Goal: Information Seeking & Learning: Learn about a topic

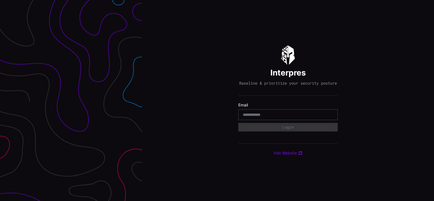
click at [259, 115] on input "email" at bounding box center [288, 114] width 90 height 5
type input "**********"
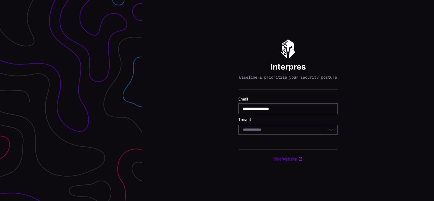
click at [330, 132] on icon "button" at bounding box center [330, 129] width 5 height 5
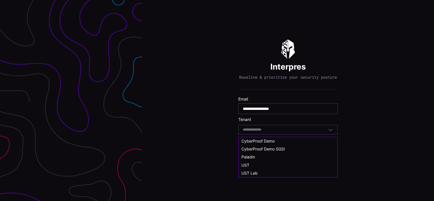
click at [246, 163] on span "UST" at bounding box center [245, 165] width 8 height 5
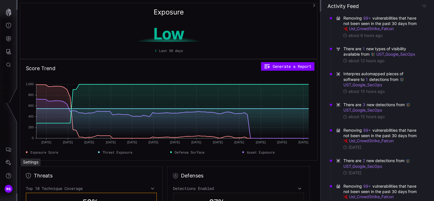
click at [30, 161] on div "Settings" at bounding box center [31, 161] width 20 height 7
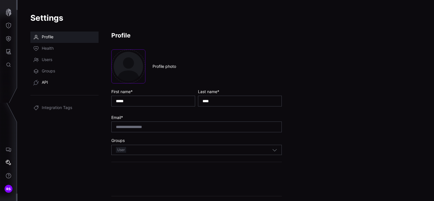
click at [43, 83] on span "API" at bounding box center [45, 83] width 6 height 6
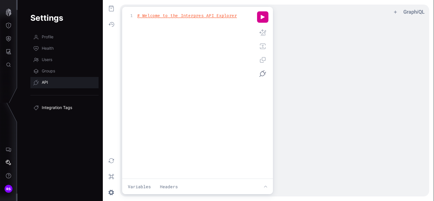
click at [52, 107] on span "Integration Tags" at bounding box center [57, 108] width 30 height 6
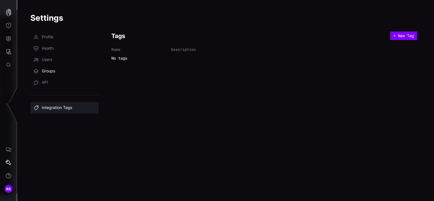
click at [49, 70] on span "Groups" at bounding box center [48, 71] width 13 height 6
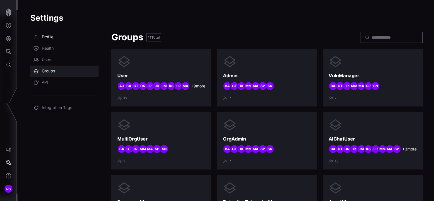
click at [47, 36] on span "Profile" at bounding box center [48, 37] width 12 height 6
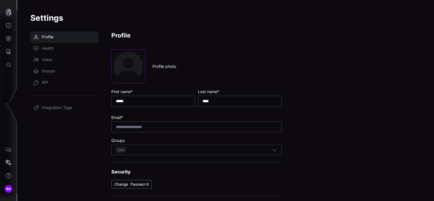
scroll to position [20, 0]
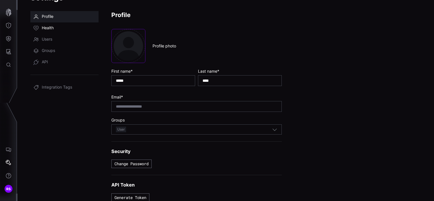
click at [47, 26] on span "Health" at bounding box center [48, 28] width 12 height 6
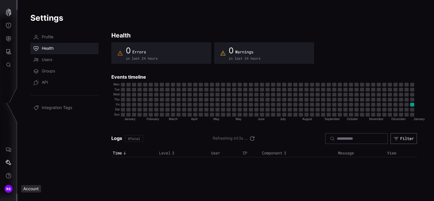
click at [36, 188] on div "Account" at bounding box center [31, 188] width 20 height 7
click at [34, 160] on div "Settings" at bounding box center [31, 161] width 20 height 7
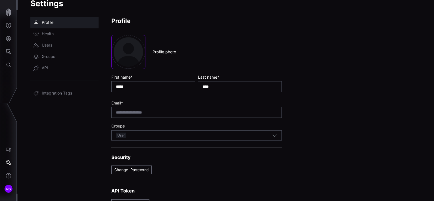
scroll to position [20, 0]
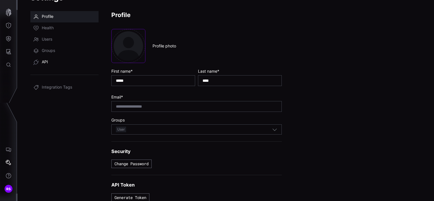
click at [41, 60] on link "API" at bounding box center [64, 61] width 68 height 11
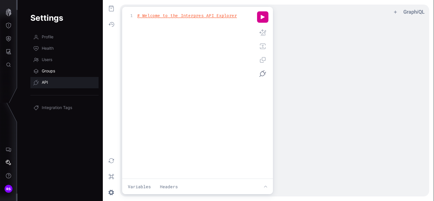
click at [45, 70] on span "Groups" at bounding box center [48, 71] width 13 height 6
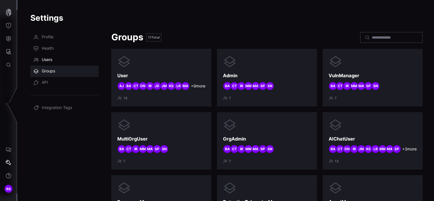
click at [51, 57] on span "Users" at bounding box center [47, 60] width 11 height 6
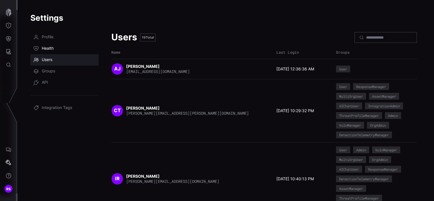
click at [39, 46] on icon at bounding box center [36, 49] width 6 height 6
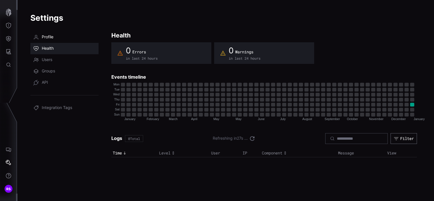
click at [46, 35] on span "Profile" at bounding box center [48, 37] width 12 height 6
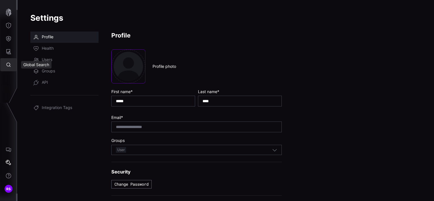
click at [11, 65] on icon "Global Search" at bounding box center [9, 65] width 6 height 6
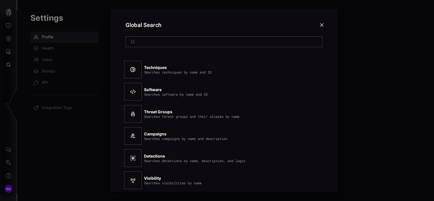
click at [7, 52] on div at bounding box center [217, 100] width 434 height 201
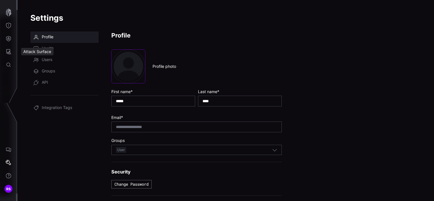
click at [28, 51] on div "Attack Surface" at bounding box center [37, 51] width 32 height 7
click at [11, 51] on icon "Attack Surface" at bounding box center [9, 52] width 6 height 6
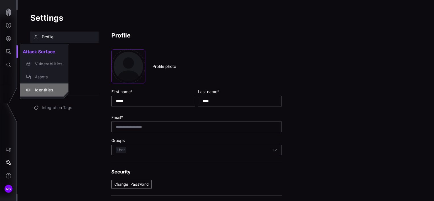
click at [40, 87] on div "Identities" at bounding box center [47, 90] width 30 height 7
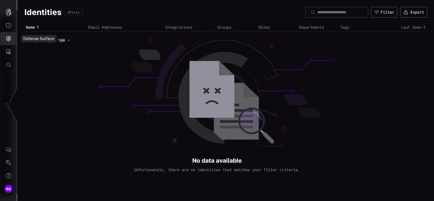
click at [9, 38] on icon "Defense Surface" at bounding box center [8, 38] width 5 height 5
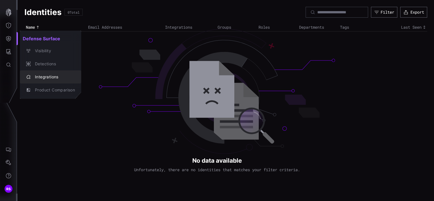
click at [45, 76] on div "Integrations" at bounding box center [53, 77] width 43 height 7
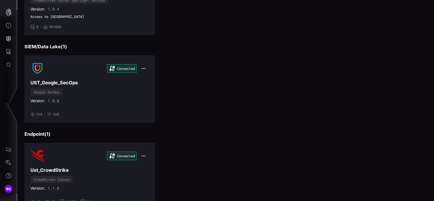
scroll to position [137, 0]
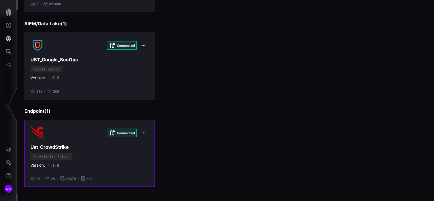
click at [143, 131] on icon "button" at bounding box center [143, 133] width 5 height 5
click at [40, 133] on img at bounding box center [37, 133] width 14 height 14
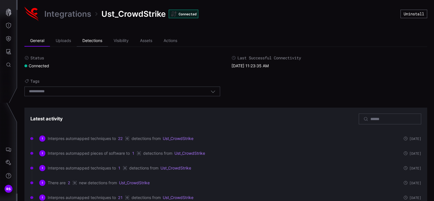
click at [90, 40] on li "Detections" at bounding box center [92, 40] width 31 height 11
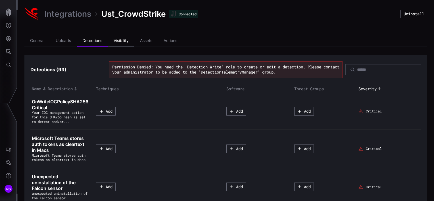
click at [122, 40] on li "Visibility" at bounding box center [121, 40] width 26 height 11
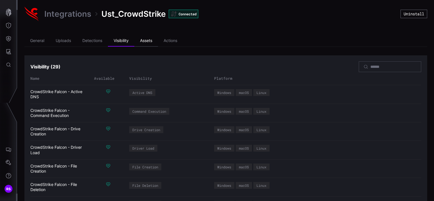
click at [148, 41] on li "Assets" at bounding box center [146, 40] width 24 height 11
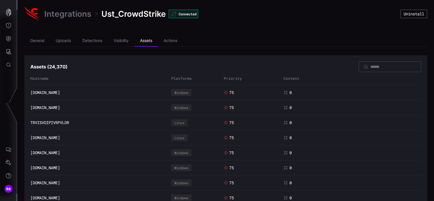
click at [224, 92] on icon at bounding box center [226, 93] width 4 height 4
click at [229, 91] on span "75" at bounding box center [231, 92] width 5 height 5
drag, startPoint x: 228, startPoint y: 91, endPoint x: 223, endPoint y: 93, distance: 5.4
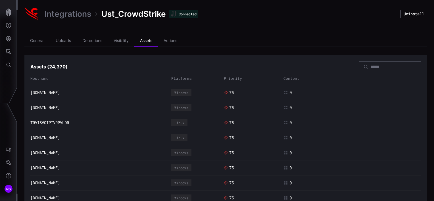
click at [224, 93] on icon at bounding box center [226, 93] width 4 height 4
click at [224, 91] on icon at bounding box center [226, 93] width 4 height 4
click at [224, 107] on icon at bounding box center [226, 108] width 4 height 4
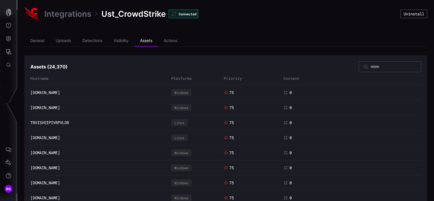
click at [224, 107] on icon at bounding box center [226, 108] width 4 height 4
click at [53, 91] on link "[DOMAIN_NAME]" at bounding box center [45, 92] width 30 height 5
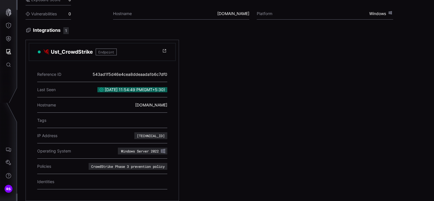
scroll to position [58, 0]
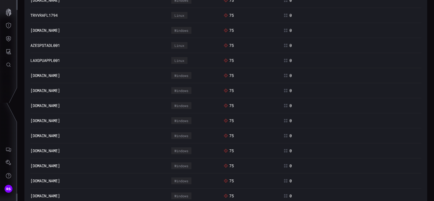
scroll to position [1389, 0]
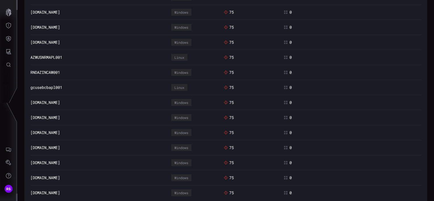
click at [102, 201] on icon "button" at bounding box center [101, 203] width 4 height 4
click at [107, 201] on icon "button" at bounding box center [105, 203] width 4 height 4
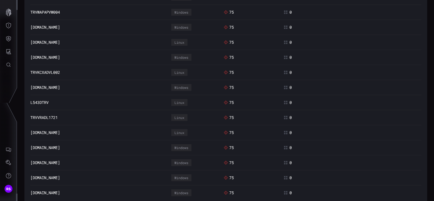
click at [107, 201] on icon "button" at bounding box center [105, 203] width 4 height 4
click at [60, 160] on link "[DOMAIN_NAME]" at bounding box center [45, 162] width 30 height 5
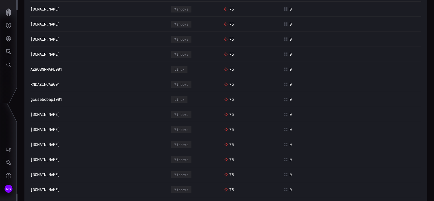
scroll to position [1389, 0]
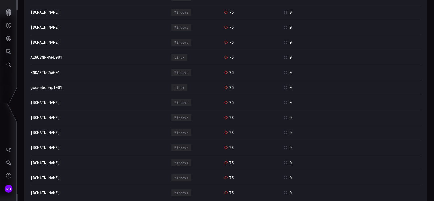
click at [113, 201] on icon "button" at bounding box center [111, 203] width 4 height 4
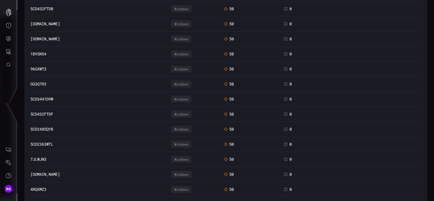
scroll to position [858, 0]
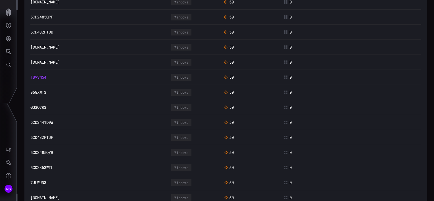
click at [42, 75] on link "1BVSN54" at bounding box center [38, 77] width 16 height 5
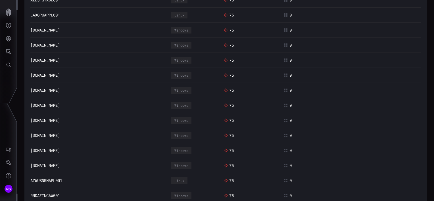
scroll to position [1278, 0]
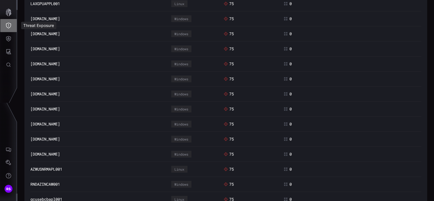
click at [8, 23] on icon "Threat Exposure" at bounding box center [8, 26] width 5 height 6
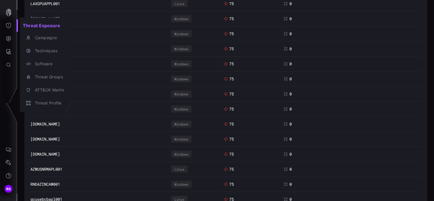
click at [10, 38] on div at bounding box center [217, 100] width 434 height 201
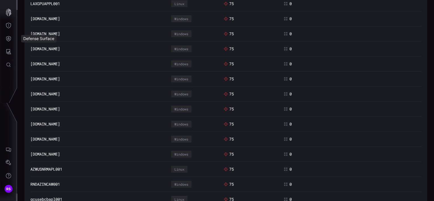
click at [30, 39] on div "Defense Surface" at bounding box center [38, 38] width 35 height 7
click at [9, 37] on icon "Defense Surface" at bounding box center [9, 39] width 6 height 6
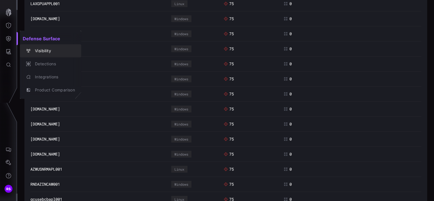
click at [45, 51] on div "Visibility" at bounding box center [53, 50] width 43 height 7
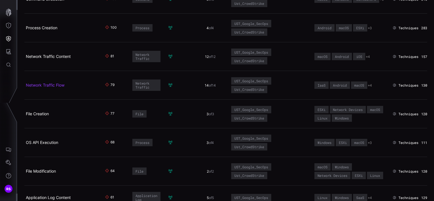
scroll to position [57, 0]
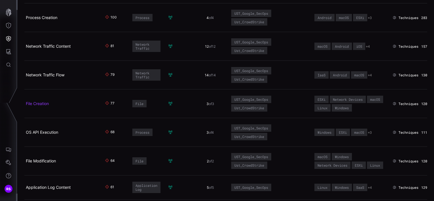
click at [47, 102] on link "File Creation" at bounding box center [37, 103] width 23 height 5
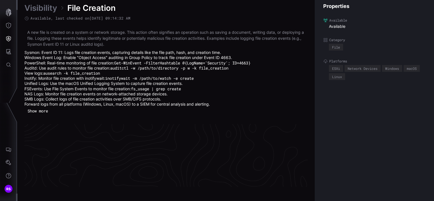
scroll to position [1248, 286]
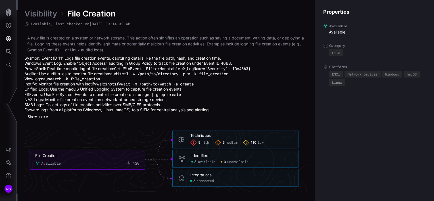
click at [270, 137] on h6 "Techniques" at bounding box center [241, 135] width 102 height 5
click at [139, 161] on div "120" at bounding box center [136, 163] width 7 height 5
click at [135, 151] on foreignobject "File Creation Available 120" at bounding box center [87, 159] width 115 height 20
click at [148, 159] on icon at bounding box center [158, 168] width 27 height 19
click at [170, 177] on icon at bounding box center [158, 168] width 27 height 19
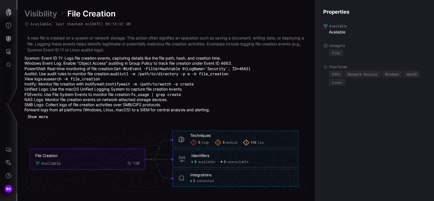
click at [183, 175] on icon at bounding box center [181, 177] width 7 height 7
click at [182, 178] on icon at bounding box center [181, 177] width 7 height 7
click at [257, 141] on span "low" at bounding box center [260, 142] width 6 height 4
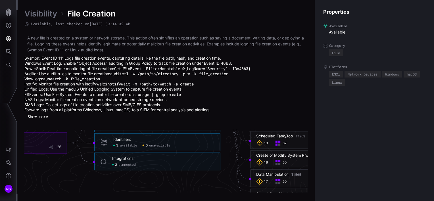
scroll to position [1276, 286]
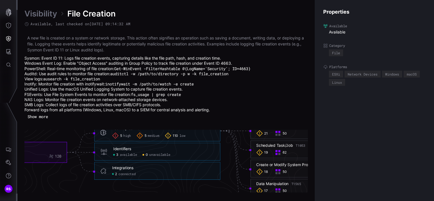
click at [126, 167] on div "Integrations" at bounding box center [122, 168] width 21 height 5
click at [58, 157] on div "120" at bounding box center [58, 156] width 7 height 5
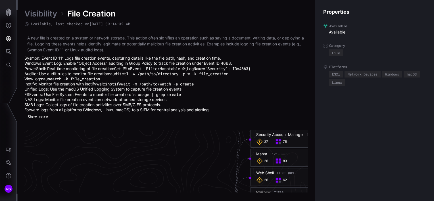
scroll to position [1163, 286]
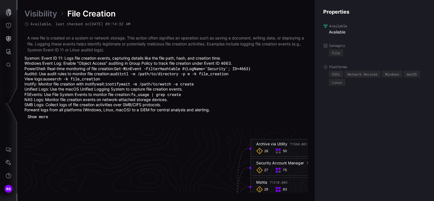
click at [288, 164] on div "Security Account Manager T1003.002" at bounding box center [290, 162] width 68 height 5
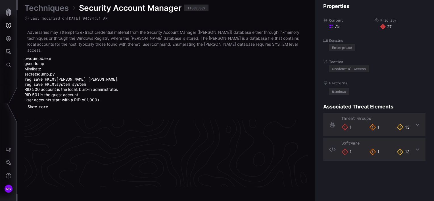
scroll to position [1243, 286]
